Goal: Navigation & Orientation: Understand site structure

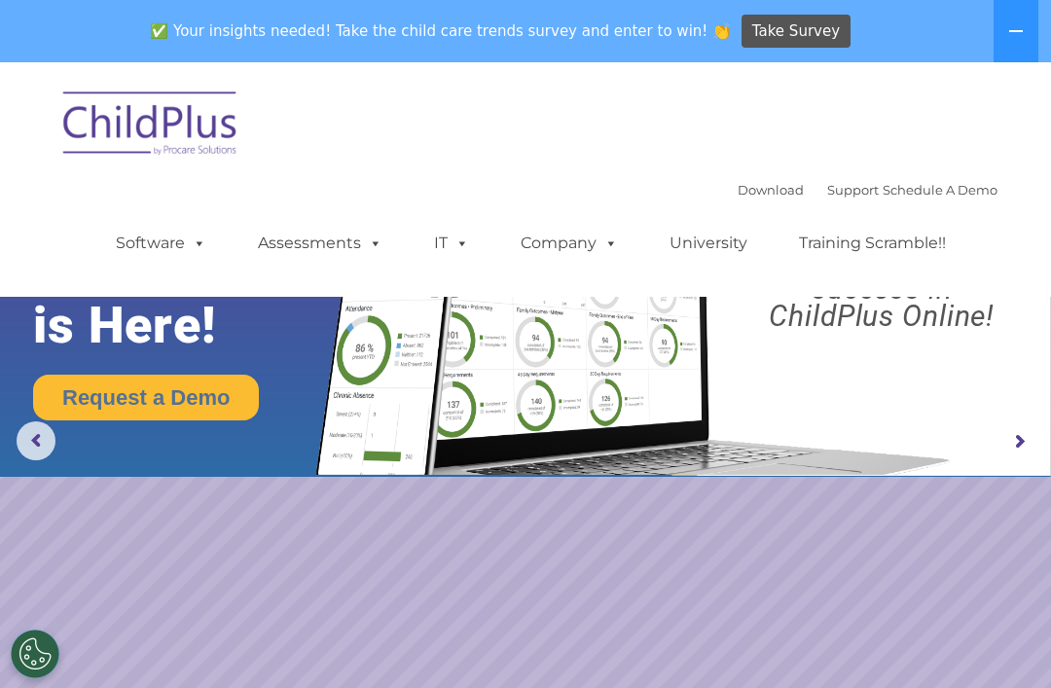
select select "MEDIUM"
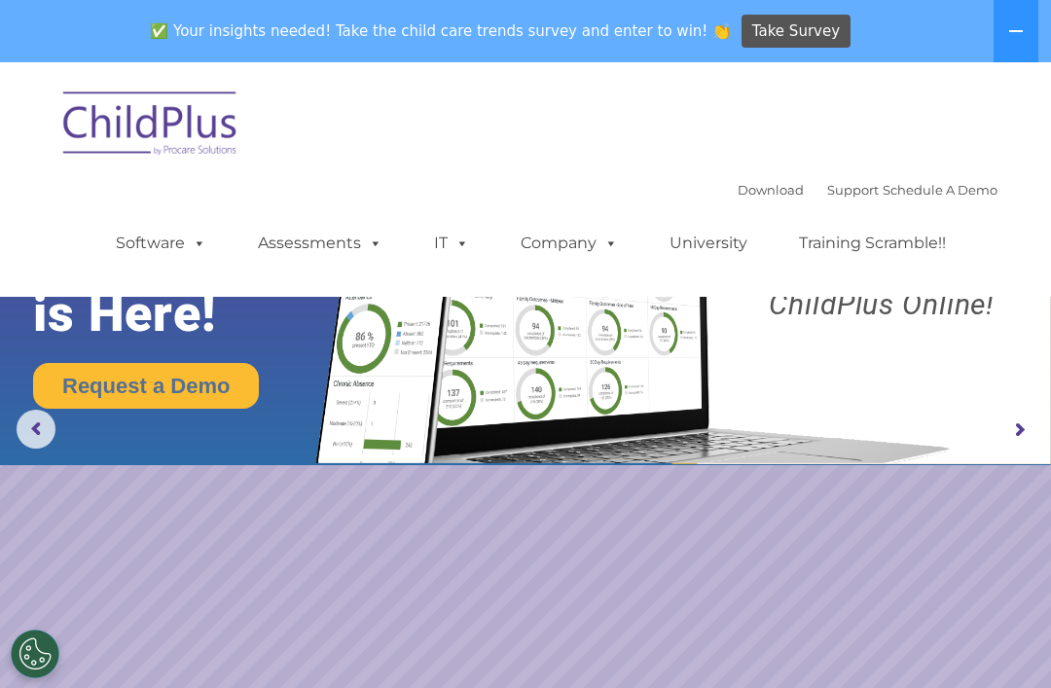
scroll to position [13, 0]
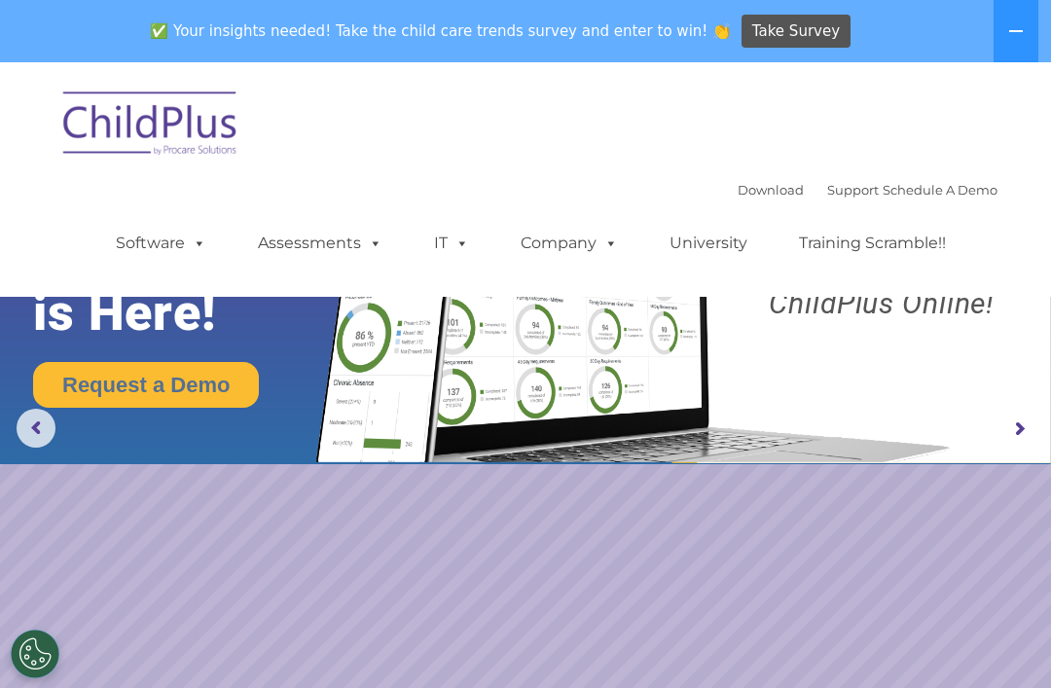
click at [1009, 30] on icon at bounding box center [1017, 31] width 16 height 16
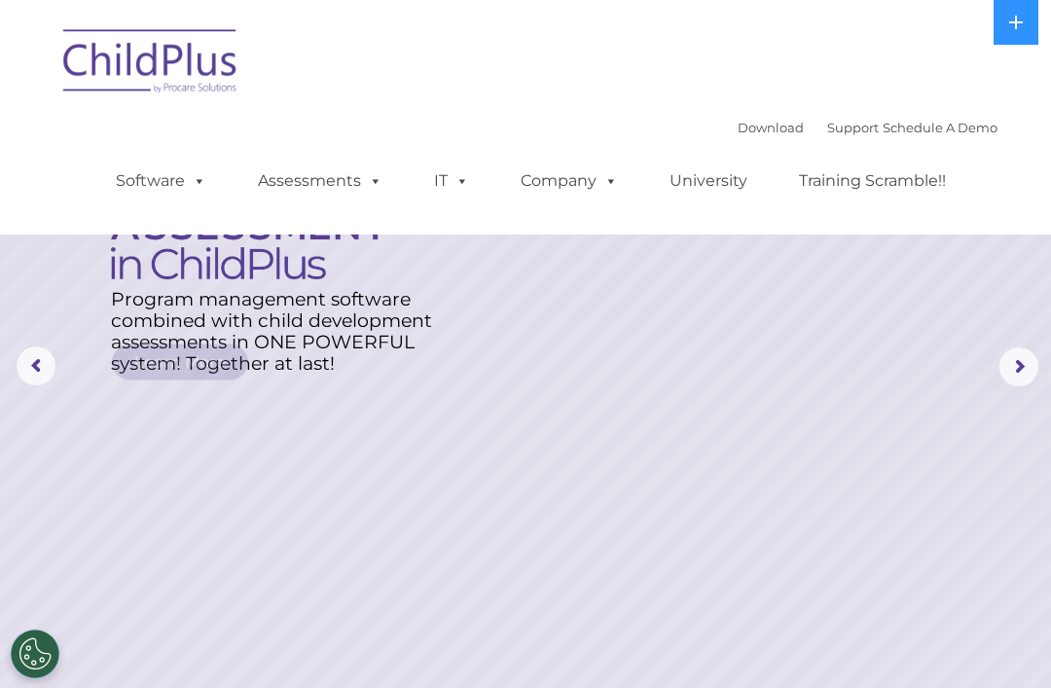
scroll to position [0, 0]
click at [1013, 38] on button at bounding box center [1016, 22] width 45 height 45
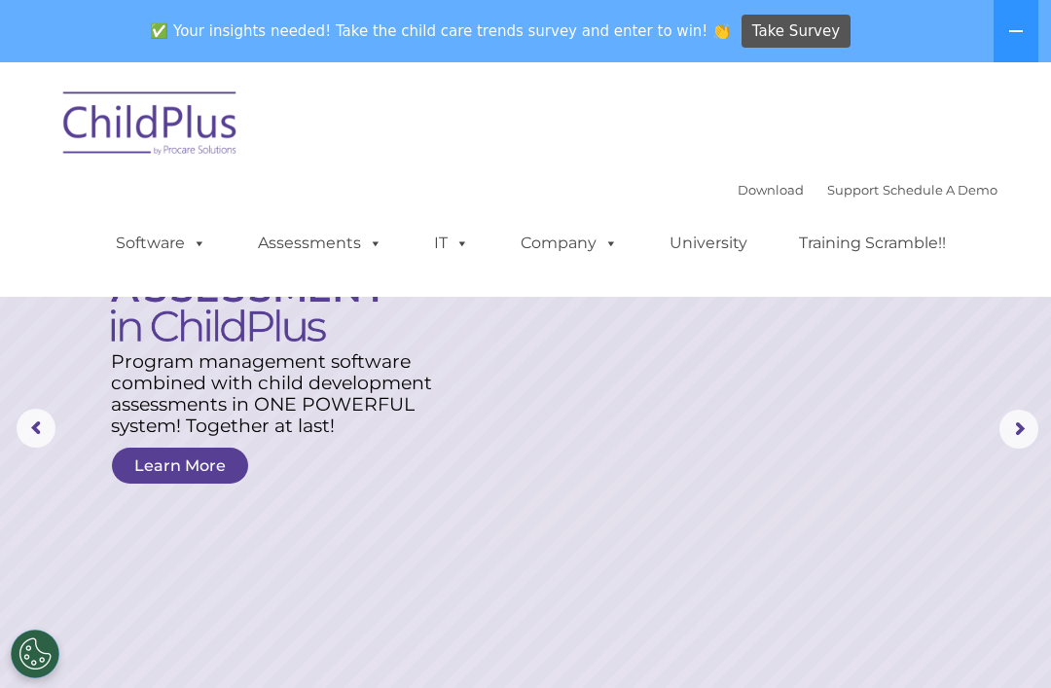
click at [1019, 36] on icon at bounding box center [1017, 31] width 16 height 16
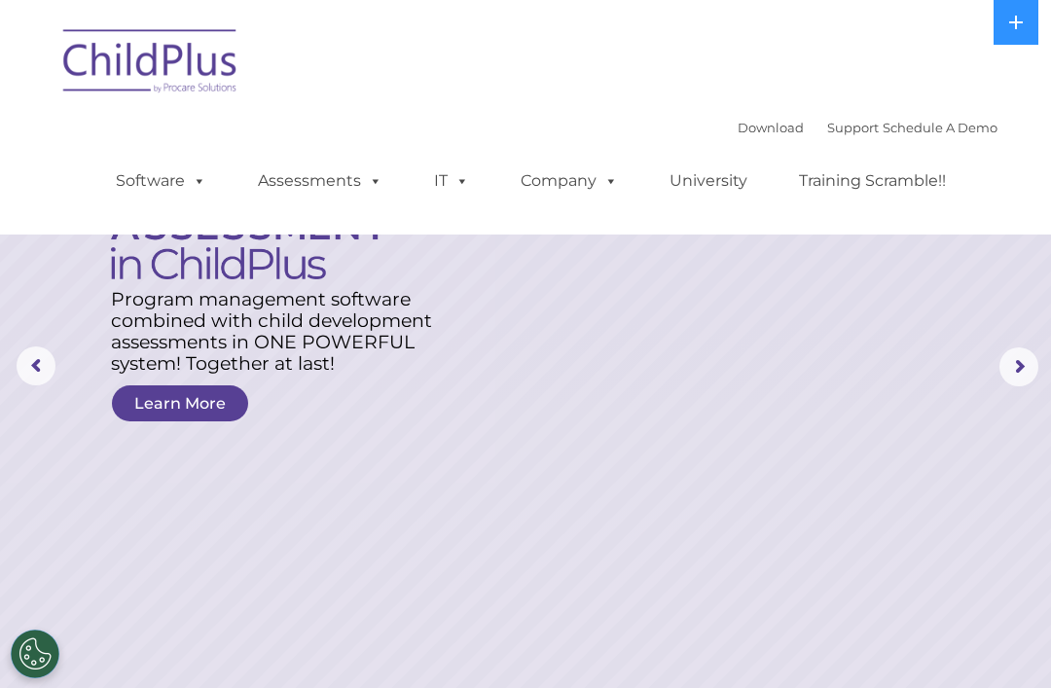
click at [1018, 351] on rs-arrow at bounding box center [1019, 367] width 39 height 39
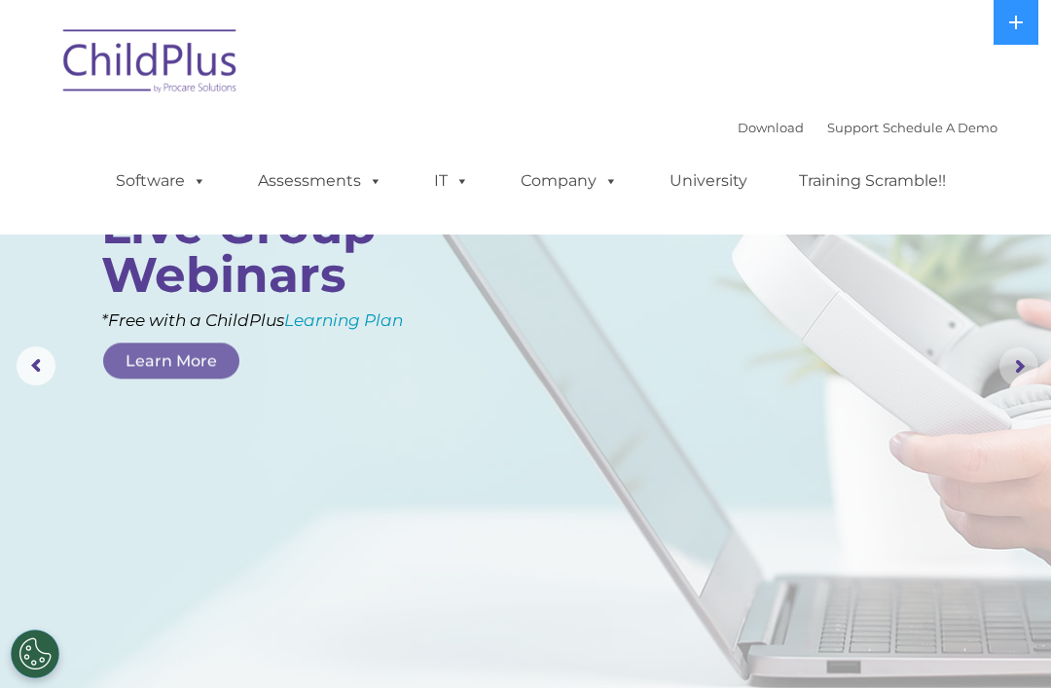
click at [1007, 368] on rs-arrow at bounding box center [1019, 367] width 39 height 39
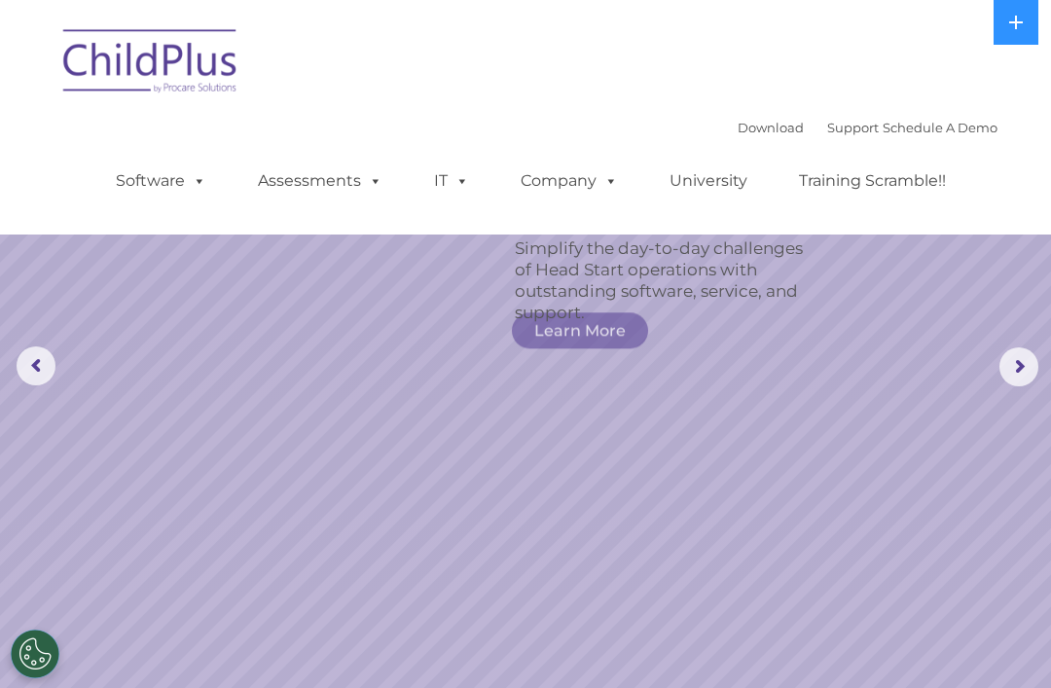
click at [1020, 371] on rs-arrow at bounding box center [1019, 367] width 39 height 39
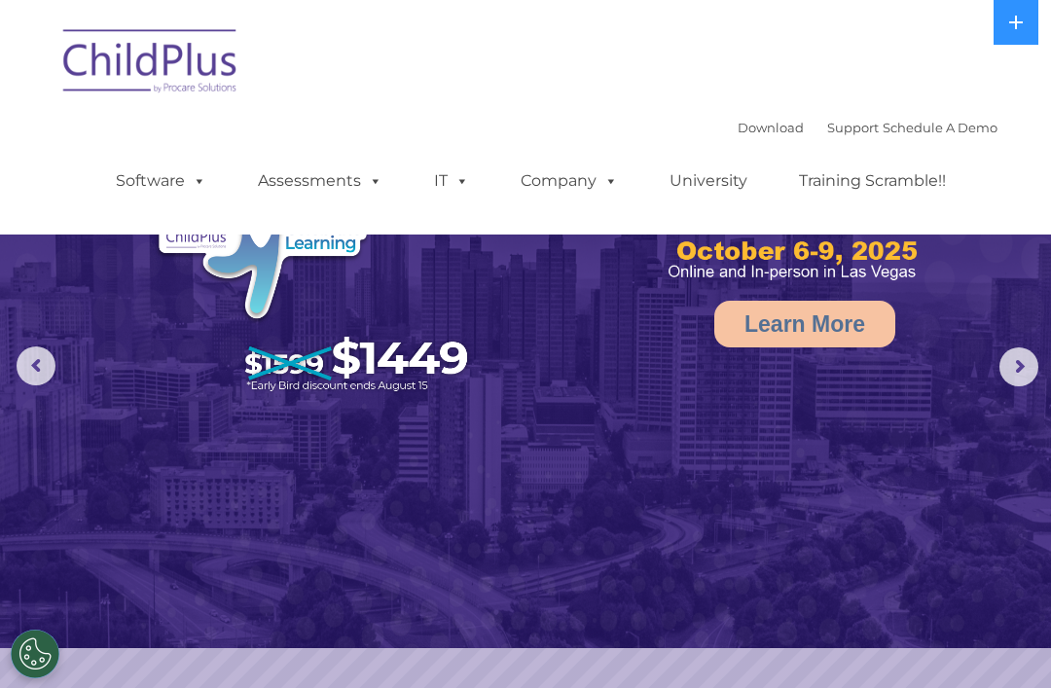
click at [1023, 369] on rs-arrow at bounding box center [1019, 367] width 39 height 39
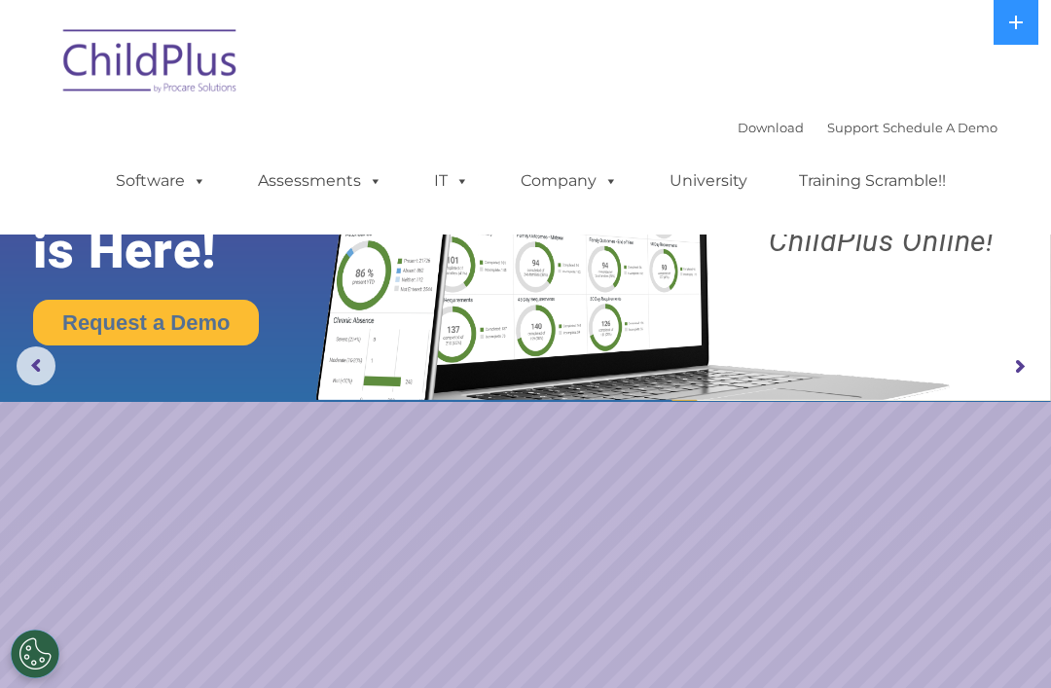
click at [1026, 366] on rs-arrow at bounding box center [1019, 367] width 39 height 39
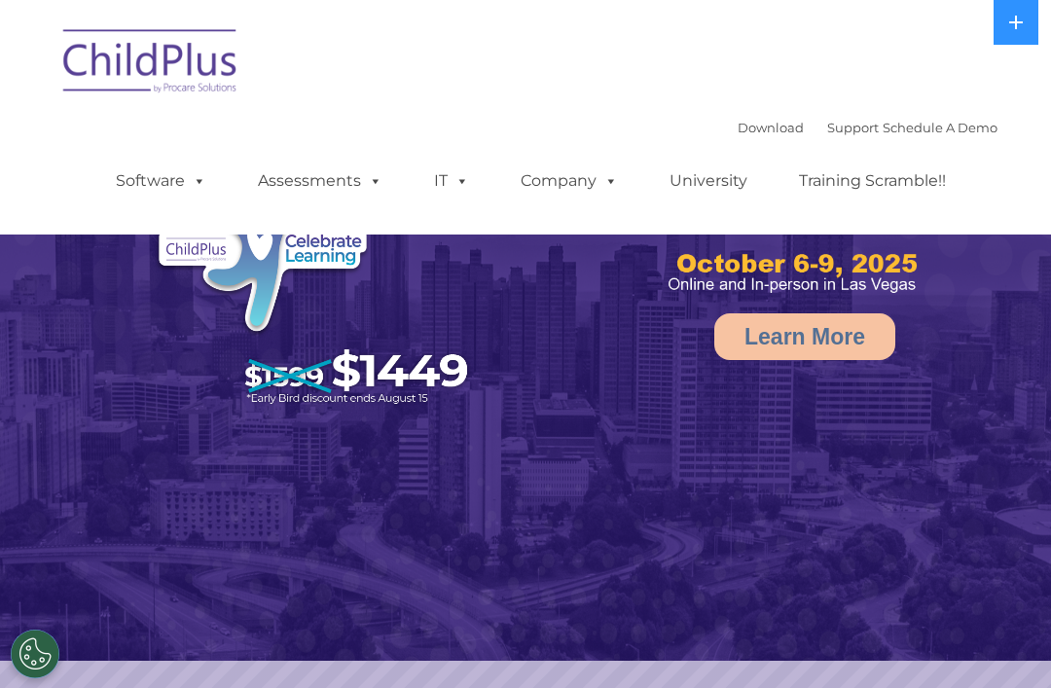
select select "MEDIUM"
click at [483, 147] on ul "Software ChildPlus: The original and most widely-used Head Start data managemen…" at bounding box center [537, 181] width 921 height 78
click at [369, 190] on span at bounding box center [371, 180] width 21 height 18
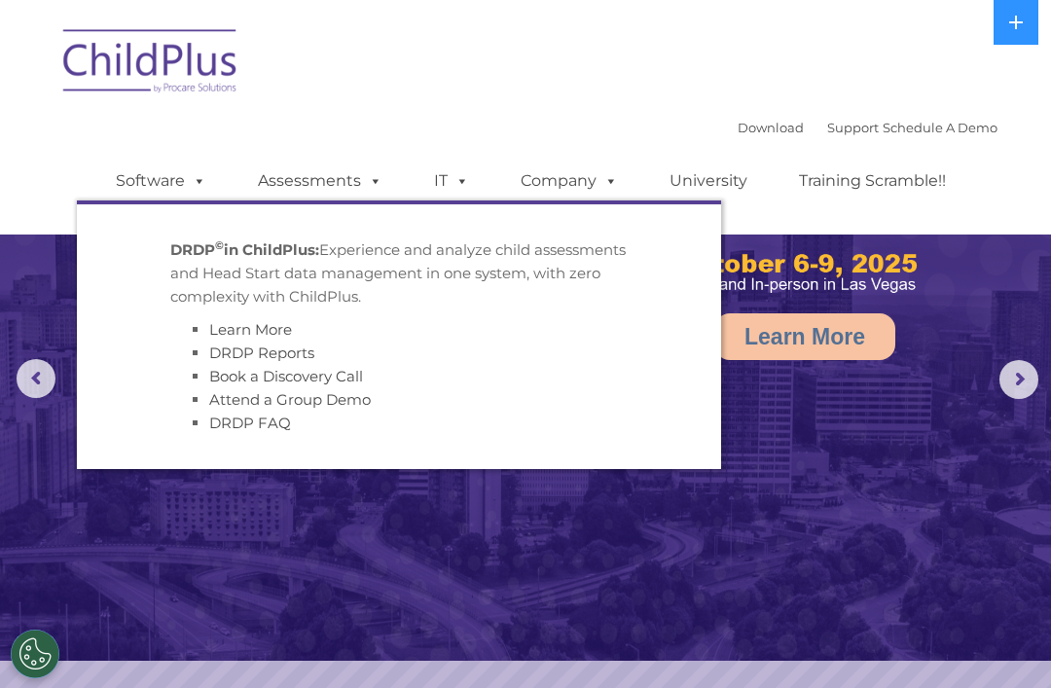
click at [465, 187] on span at bounding box center [458, 180] width 21 height 18
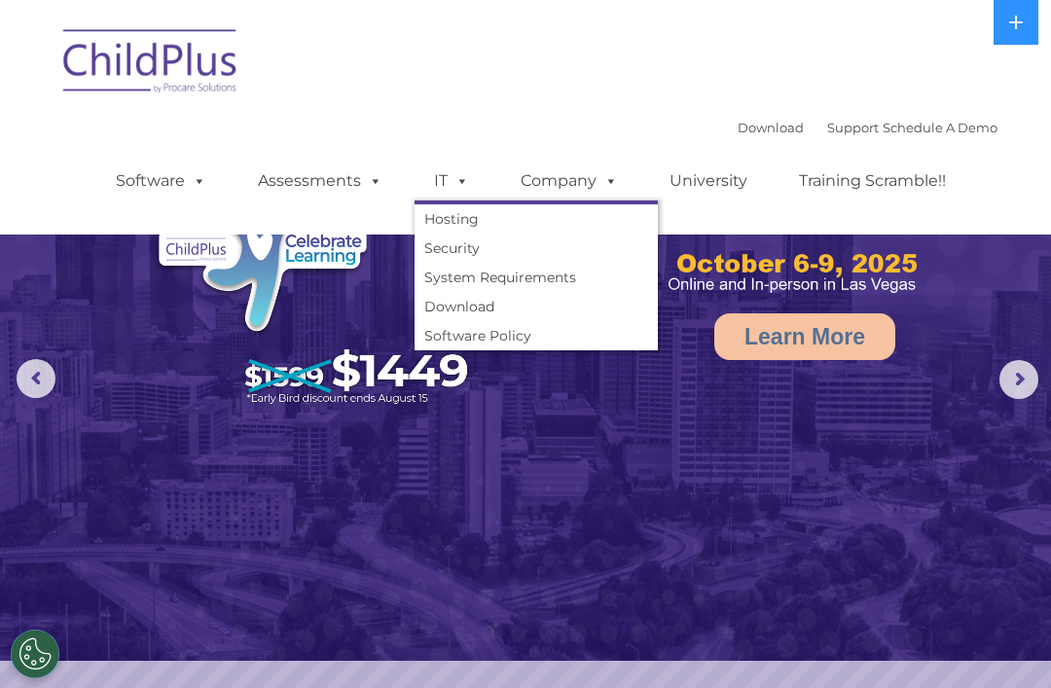
click at [616, 190] on span at bounding box center [607, 180] width 21 height 18
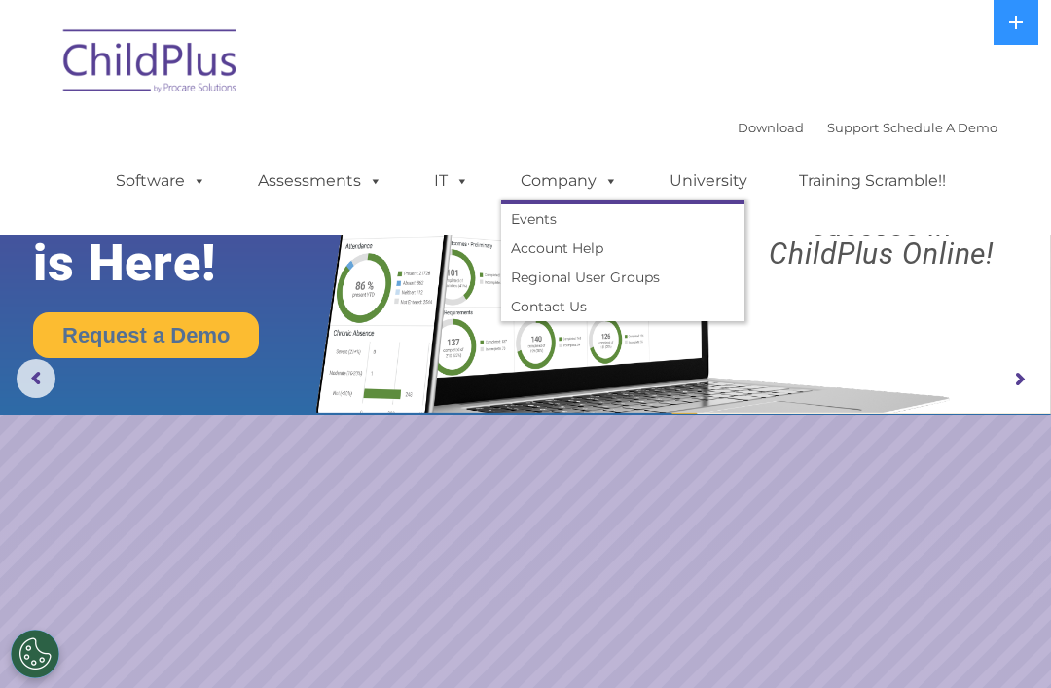
click at [201, 179] on span at bounding box center [195, 180] width 21 height 18
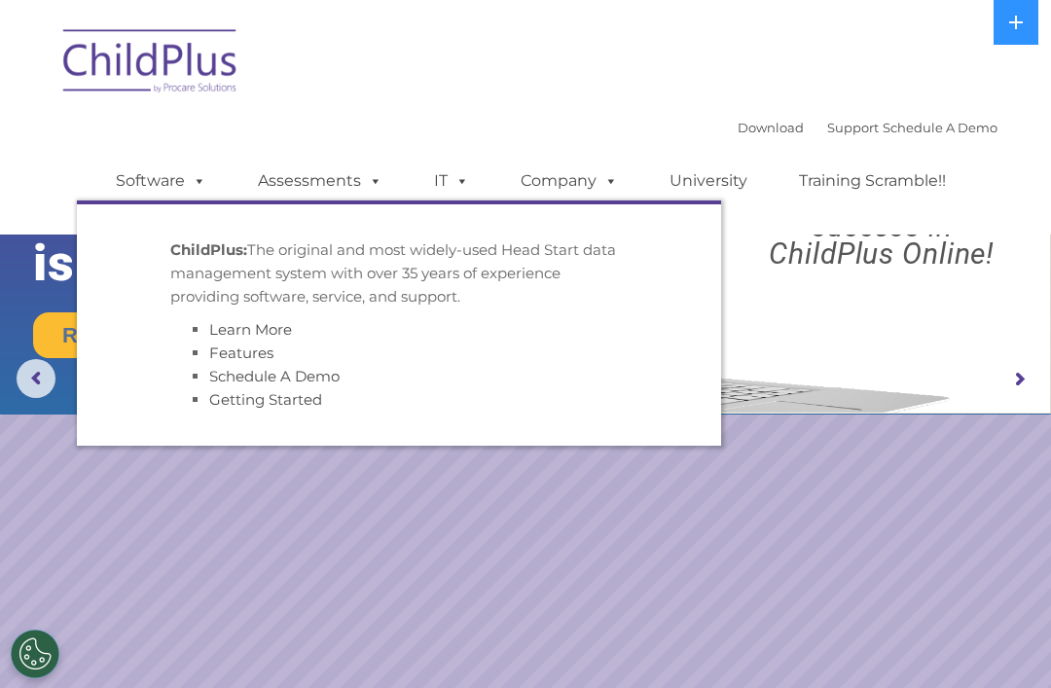
click at [807, 103] on div "Download Support | Schedule A Demo  MENU MENU Software ChildPlus: The original…" at bounding box center [526, 117] width 944 height 205
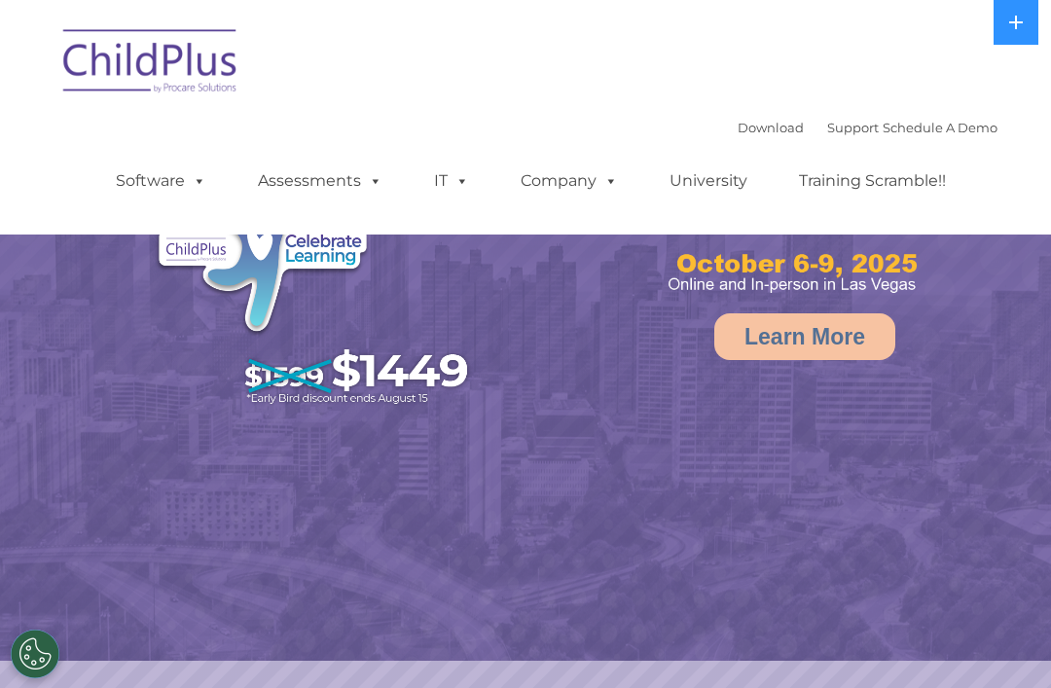
select select "MEDIUM"
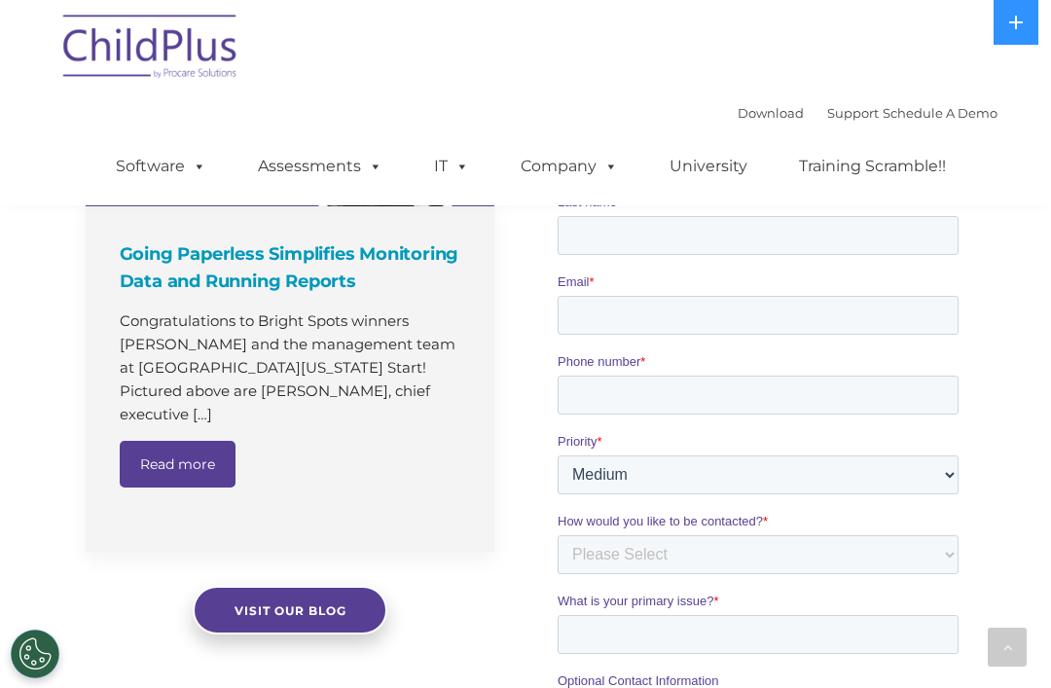
click at [365, 687] on div "The Latest News Going Paperless Simplifies Monitoring Data and Running Reports …" at bounding box center [525, 479] width 1051 height 1030
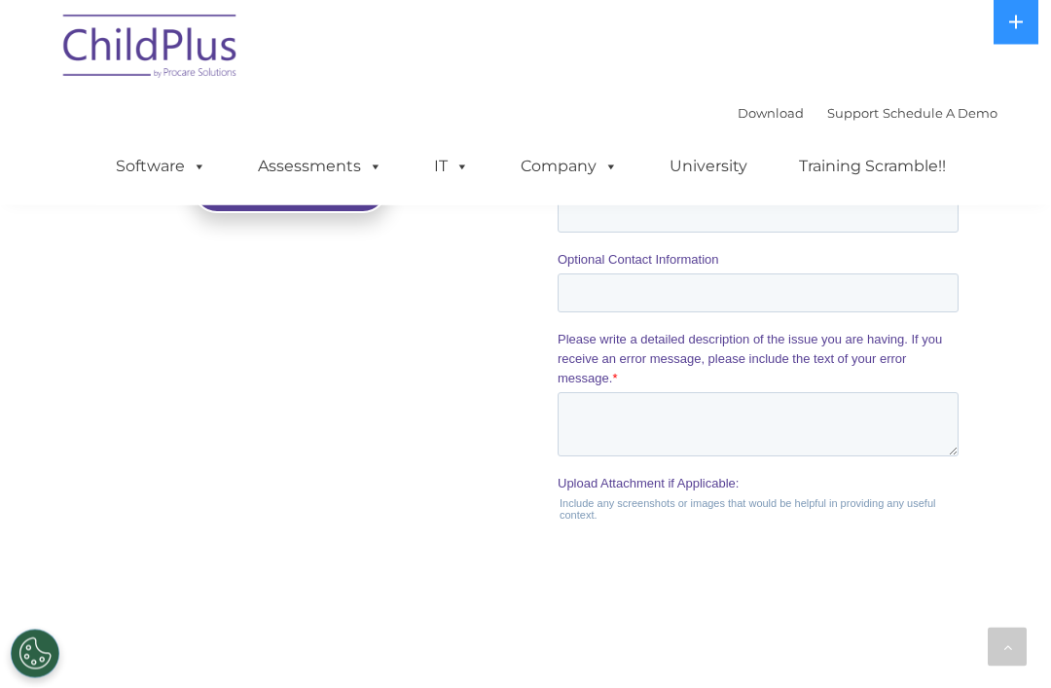
scroll to position [1963, 0]
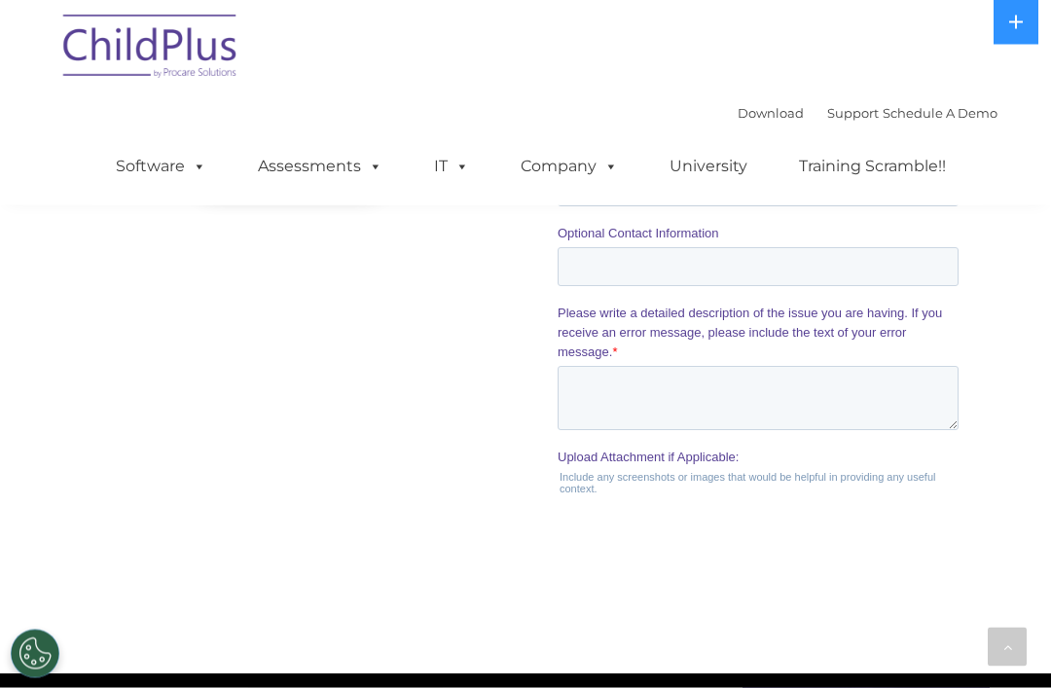
click at [433, 517] on div "The Latest News Going Paperless Simplifies Monitoring Data and Running Reports …" at bounding box center [525, 32] width 1051 height 1030
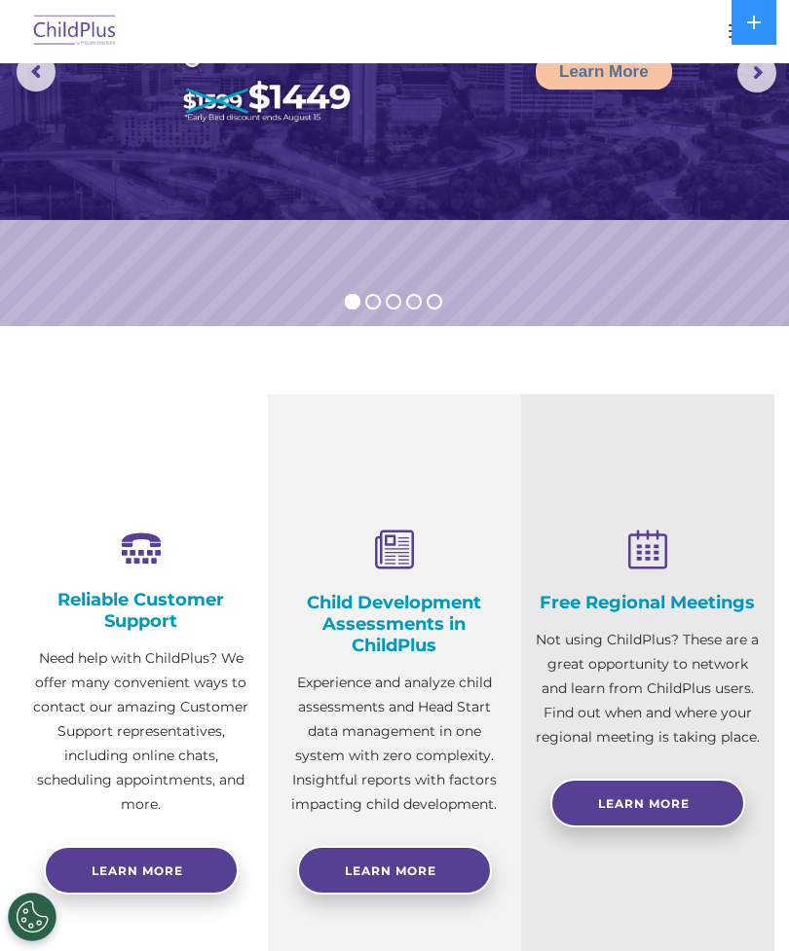
scroll to position [0, 0]
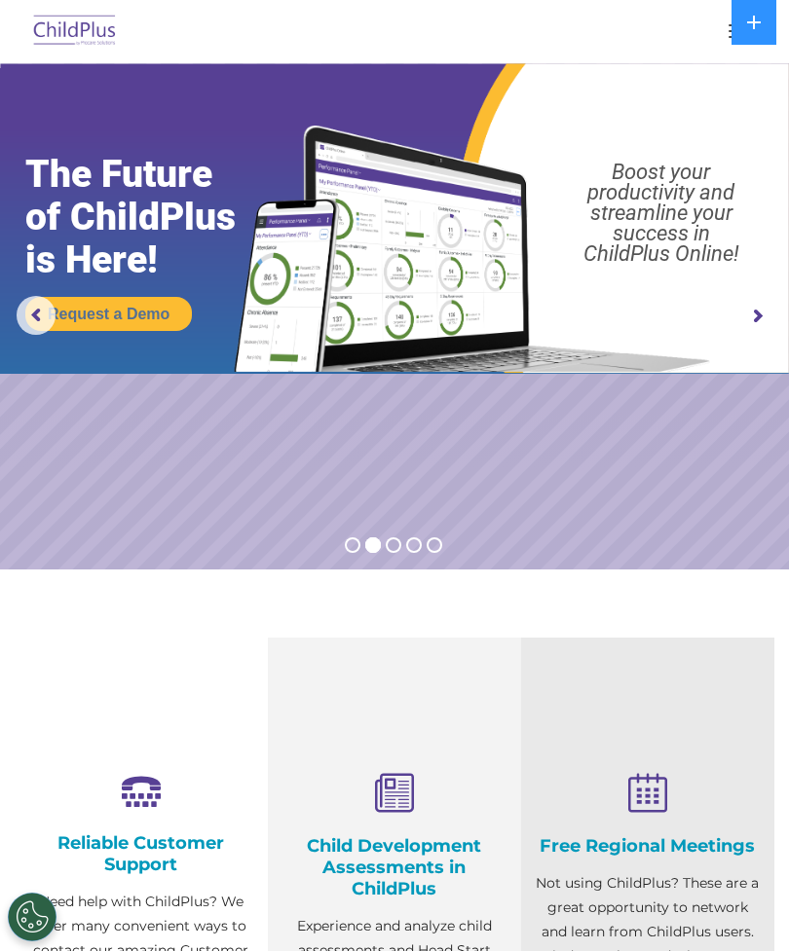
click at [729, 39] on button "button" at bounding box center [738, 31] width 41 height 31
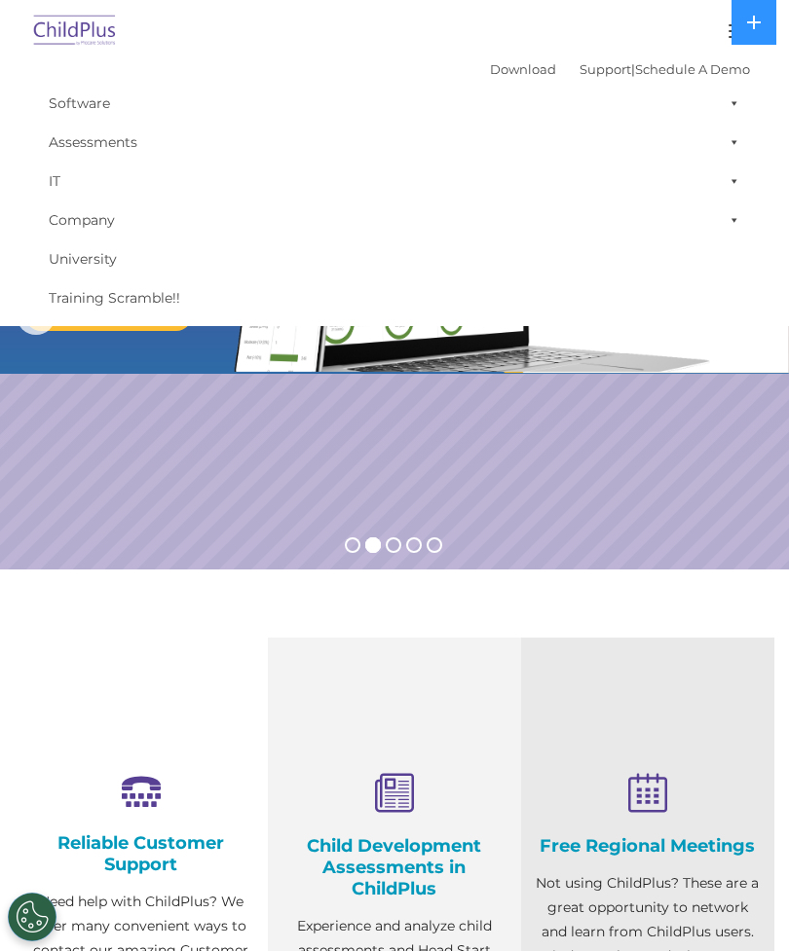
click at [766, 25] on button at bounding box center [753, 22] width 45 height 45
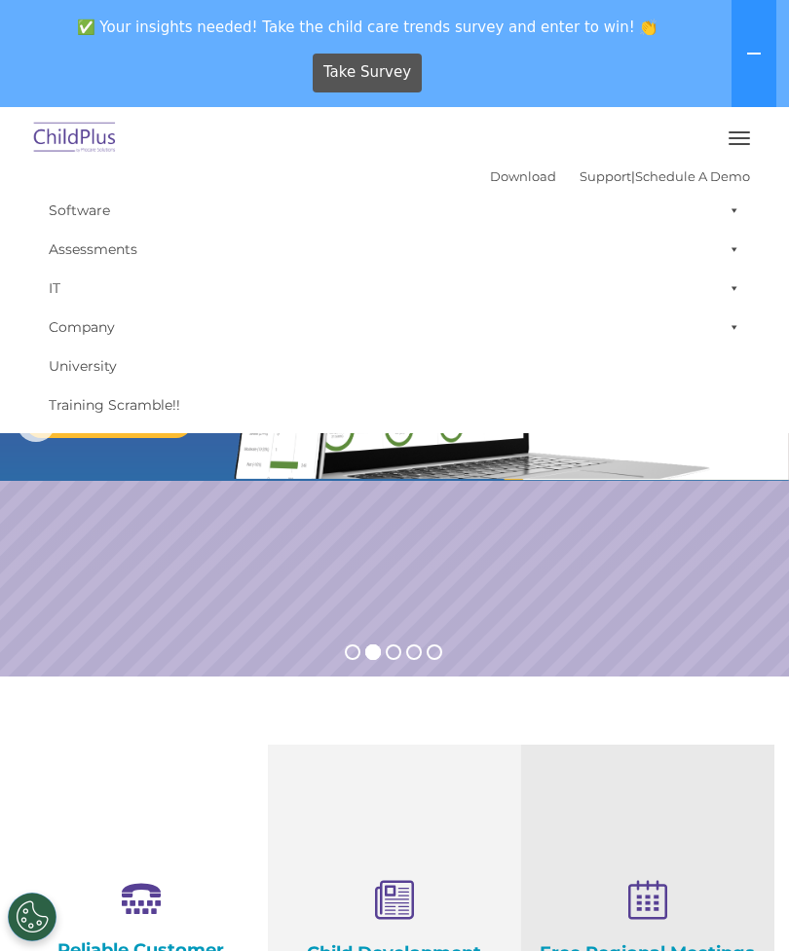
click at [751, 149] on button "button" at bounding box center [738, 138] width 41 height 31
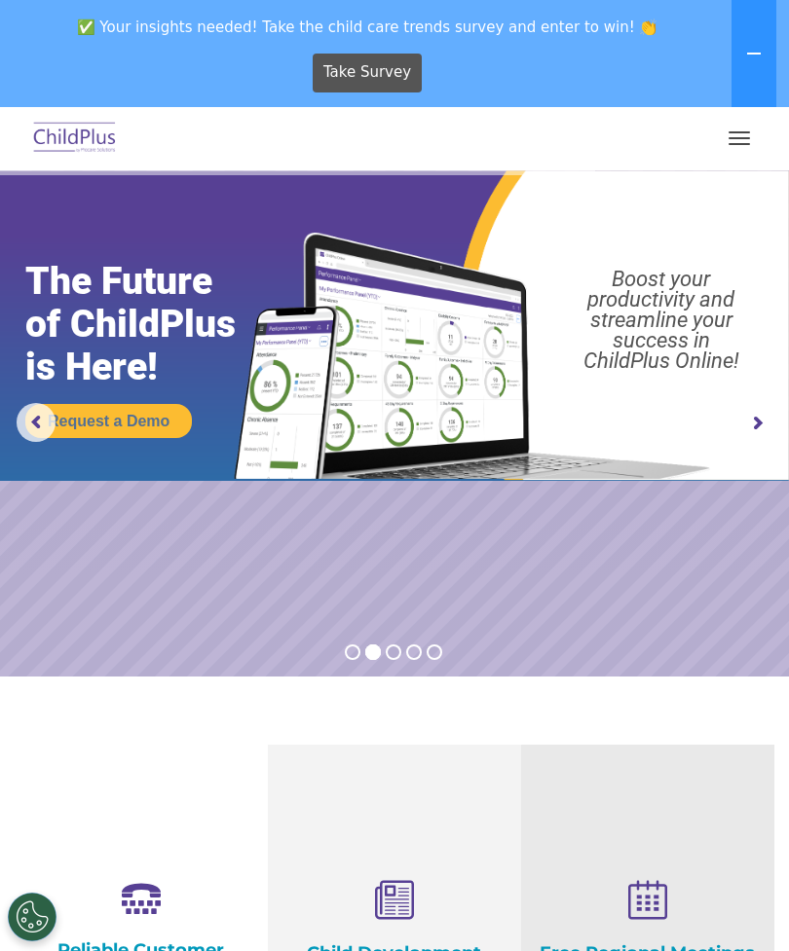
click at [746, 137] on span "button" at bounding box center [738, 138] width 21 height 2
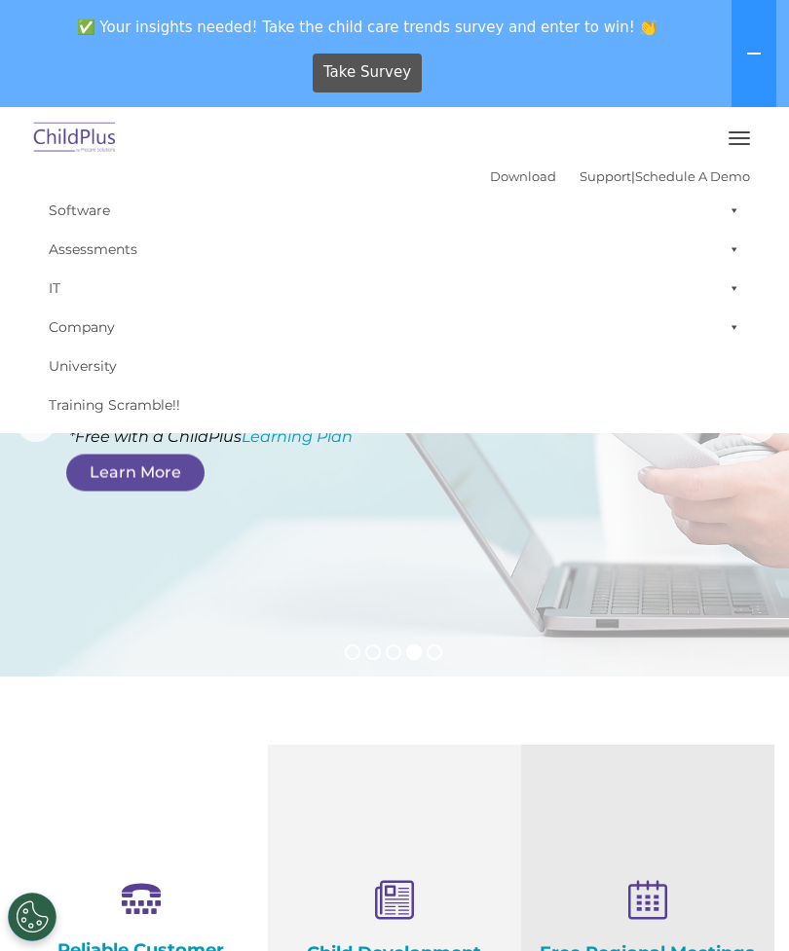
click at [769, 57] on button at bounding box center [753, 53] width 45 height 107
